Goal: Transaction & Acquisition: Register for event/course

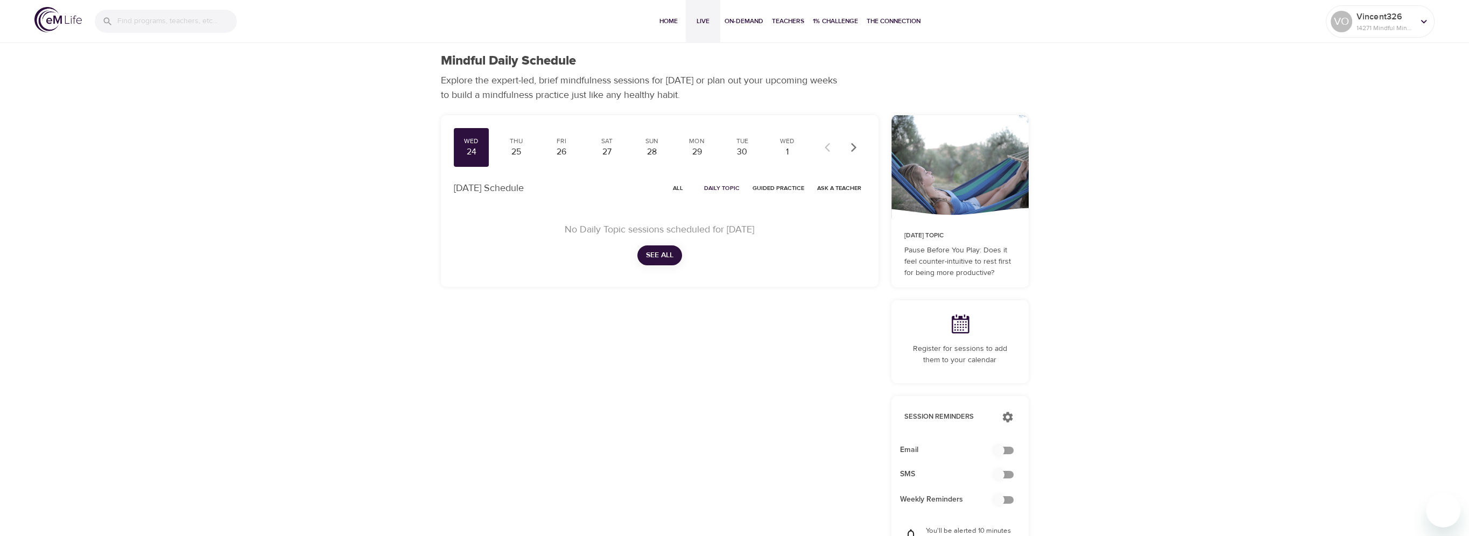
click at [695, 19] on span "Live" at bounding box center [703, 21] width 26 height 11
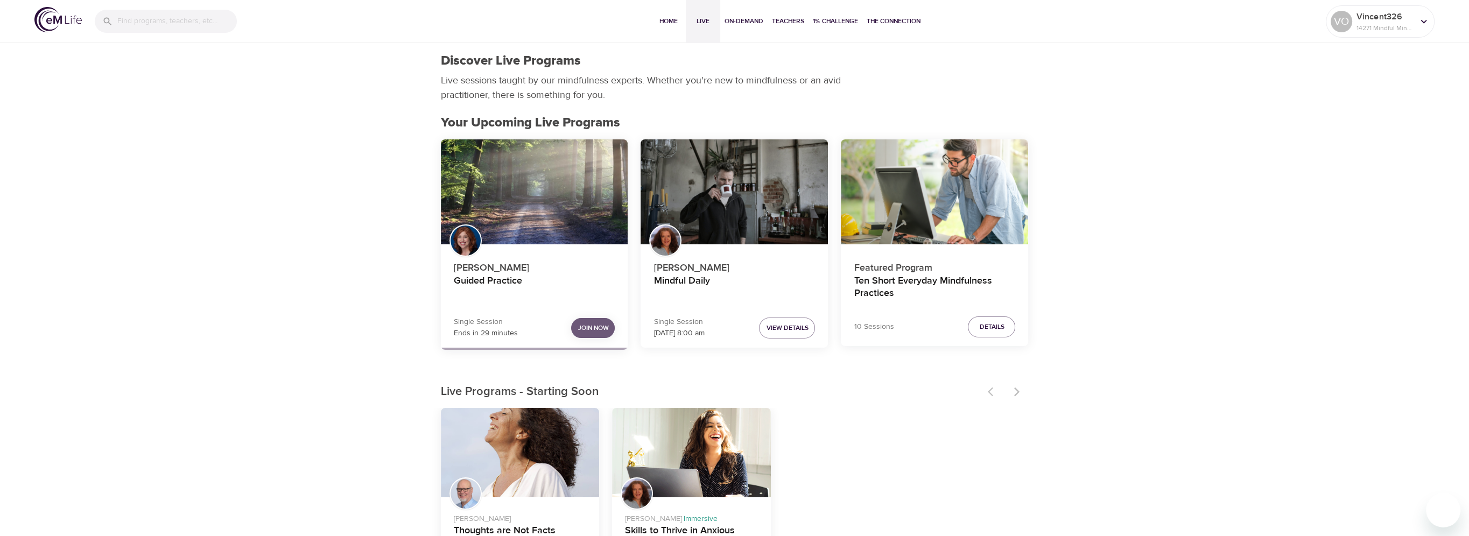
click at [595, 320] on button "Join Now" at bounding box center [593, 328] width 44 height 20
